Goal: Find specific page/section: Find specific page/section

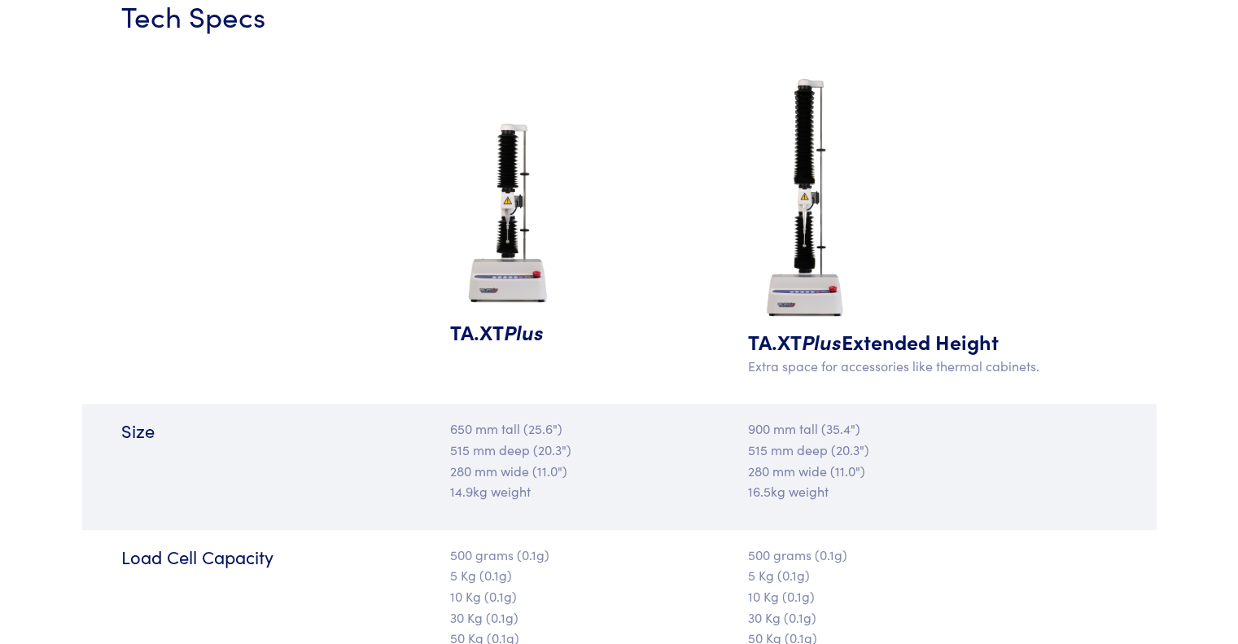
scroll to position [1429, 0]
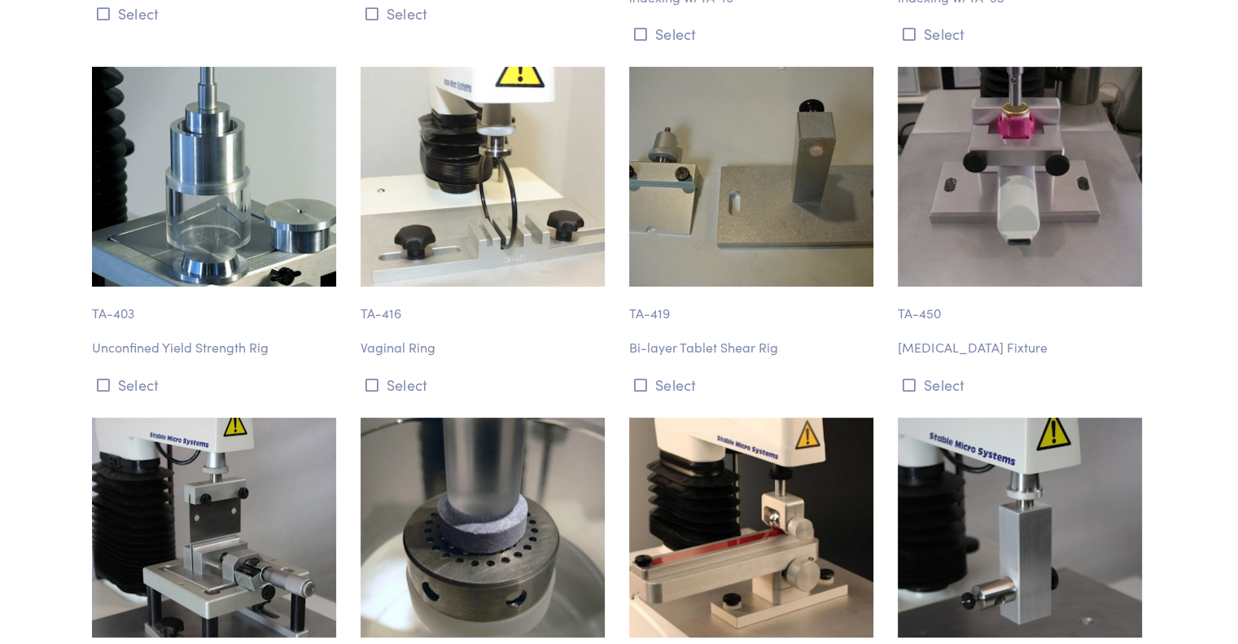
scroll to position [12899, 0]
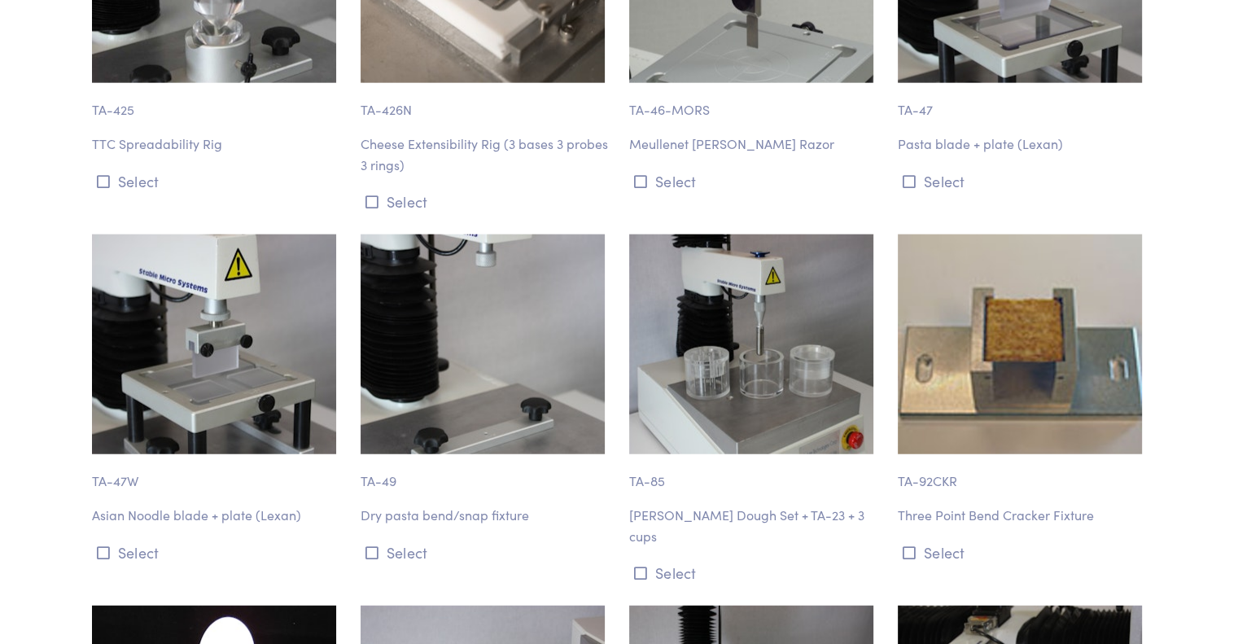
scroll to position [16295, 0]
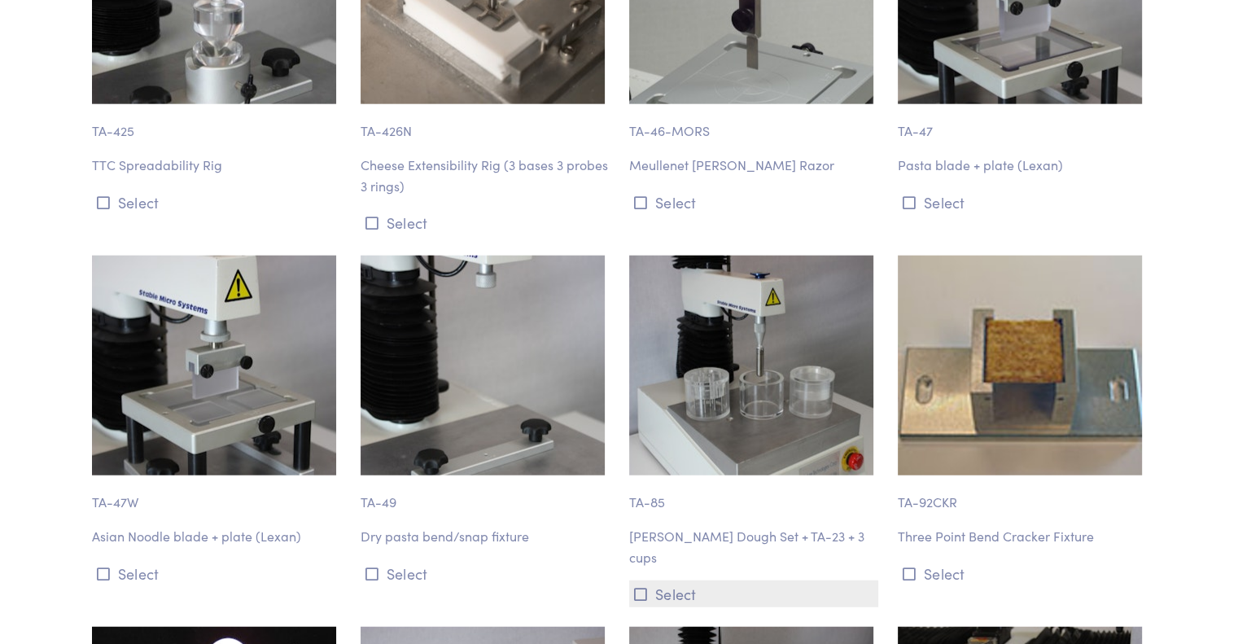
click at [637, 587] on icon at bounding box center [640, 594] width 13 height 15
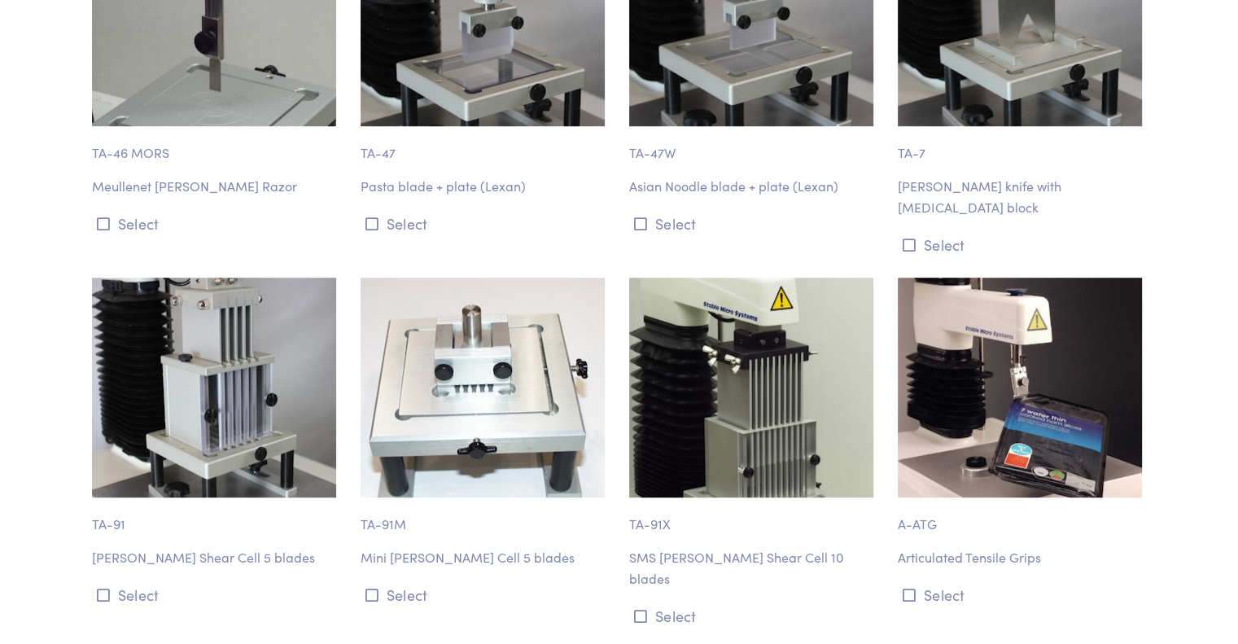
scroll to position [7692, 0]
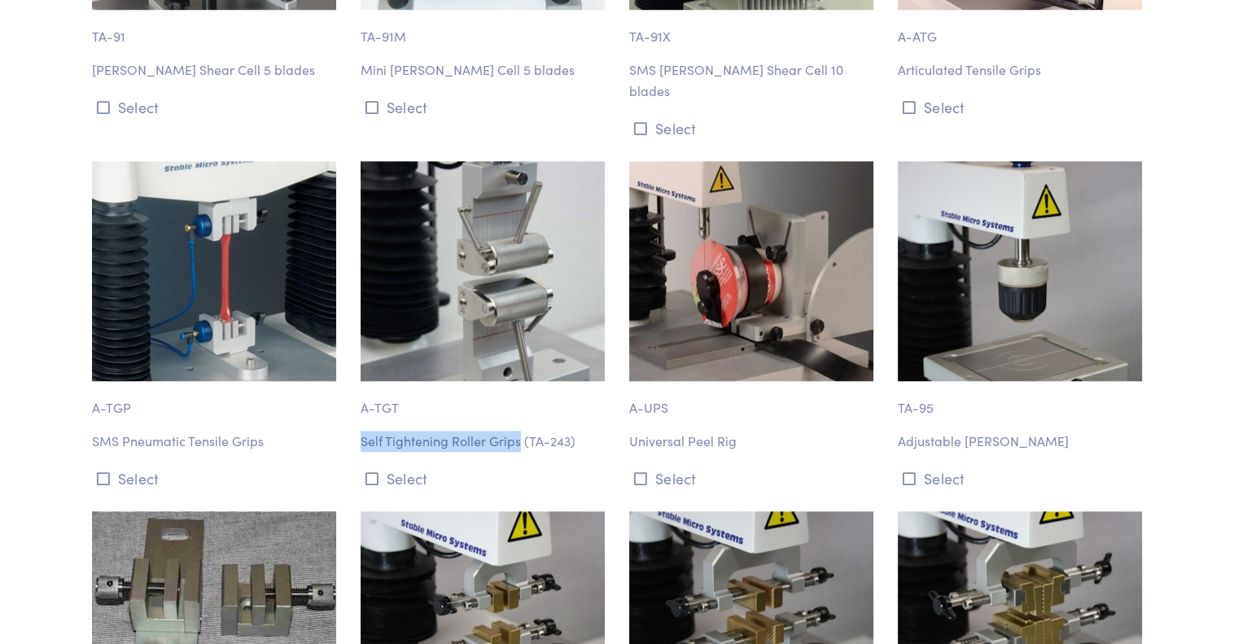
drag, startPoint x: 358, startPoint y: 334, endPoint x: 518, endPoint y: 335, distance: 160.3
click at [518, 335] on div "A-TGT Self Tightening Roller Grips (TA-243) Select" at bounding box center [485, 326] width 269 height 330
copy p "Self Tightening Roller Grips"
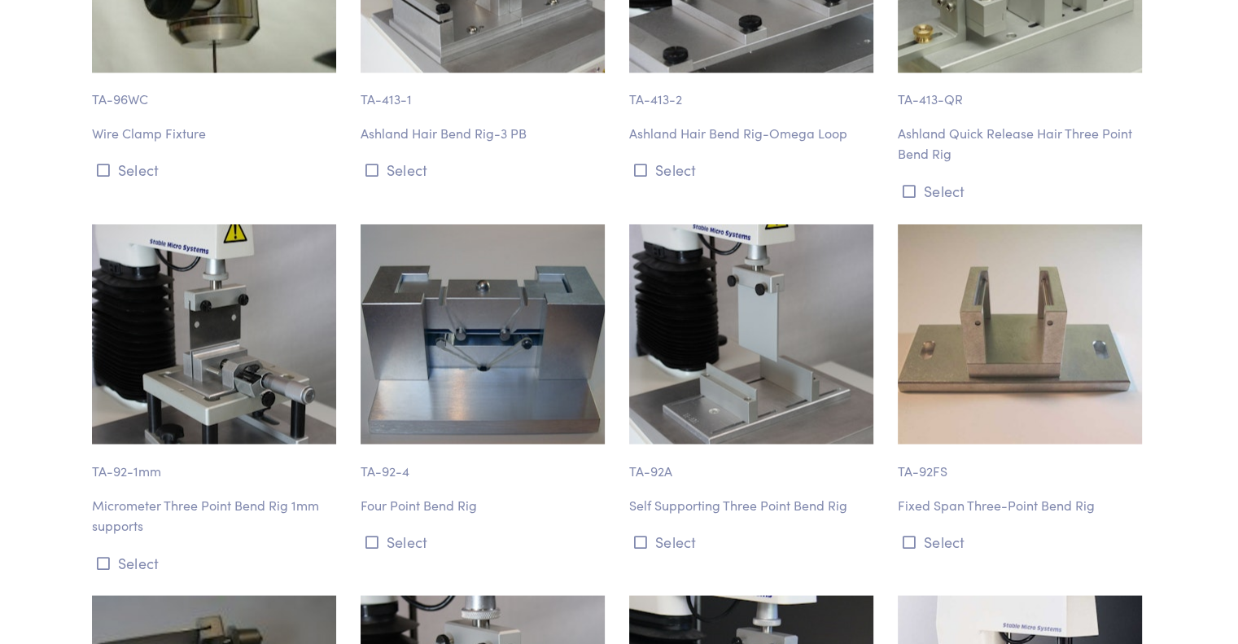
scroll to position [947, 0]
